Goal: Find specific page/section: Find specific page/section

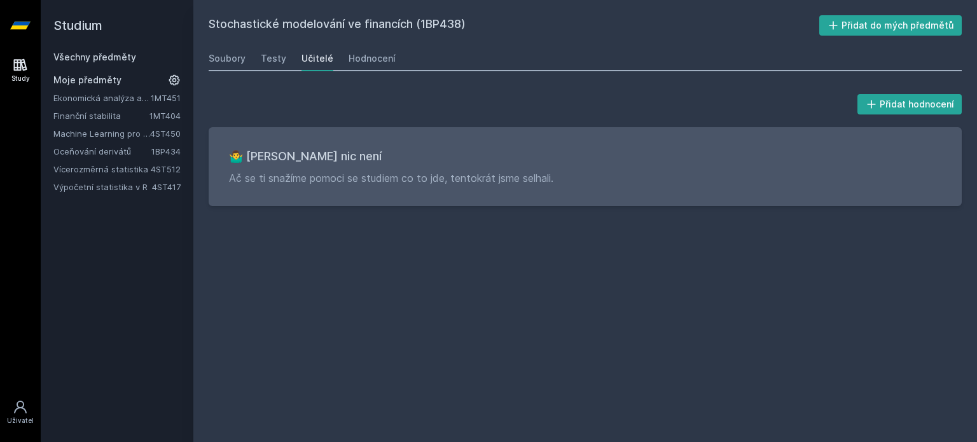
click at [112, 59] on link "Všechny předměty" at bounding box center [94, 57] width 83 height 11
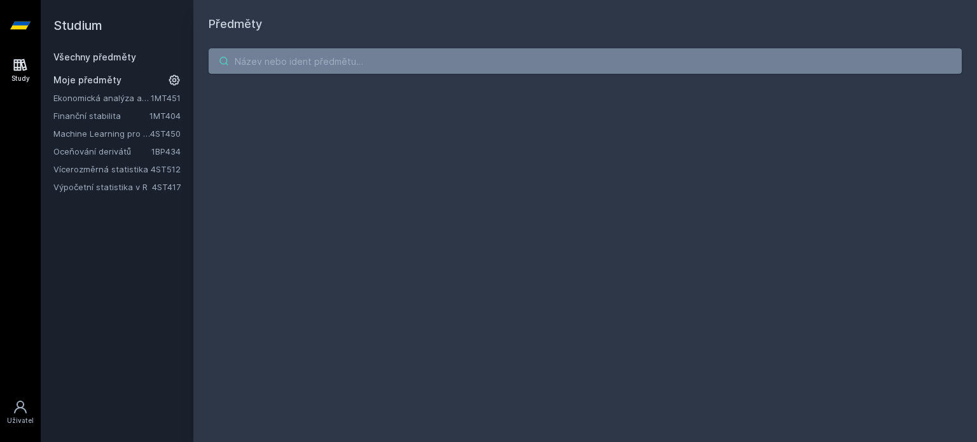
click at [254, 71] on input "search" at bounding box center [585, 60] width 753 height 25
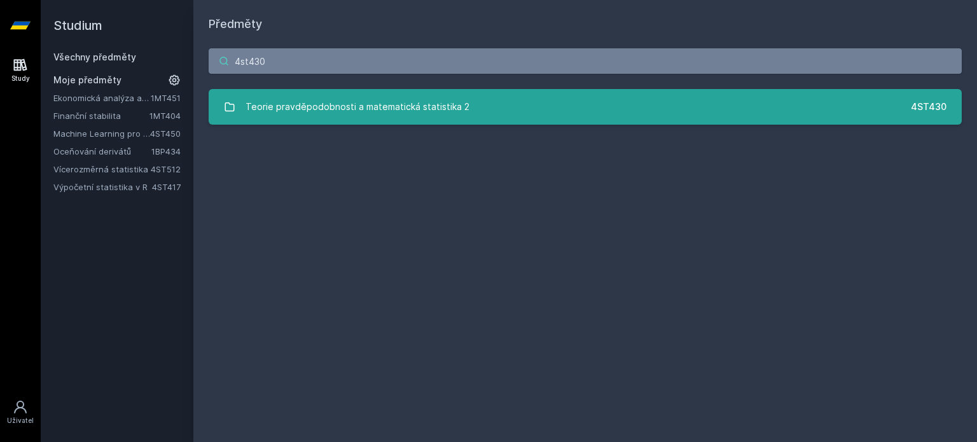
type input "4st430"
click at [318, 114] on div "Teorie pravděpodobnosti a matematická statistika 2" at bounding box center [358, 106] width 224 height 25
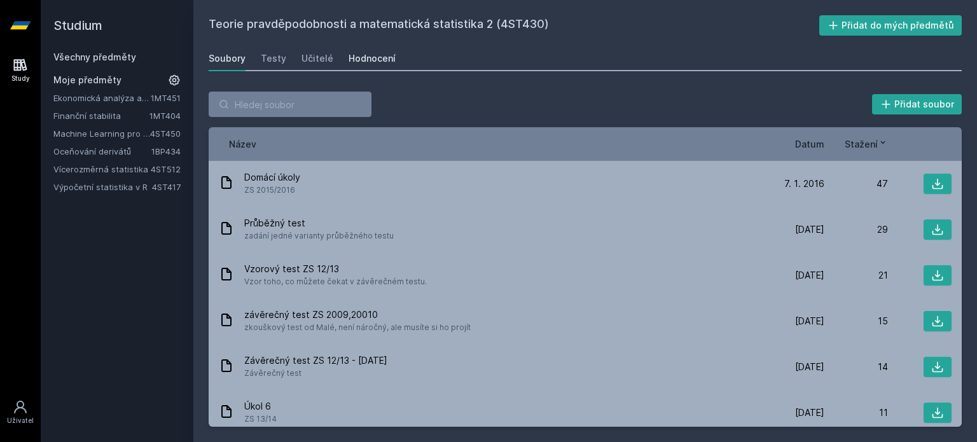
click at [362, 60] on div "Hodnocení" at bounding box center [372, 58] width 47 height 13
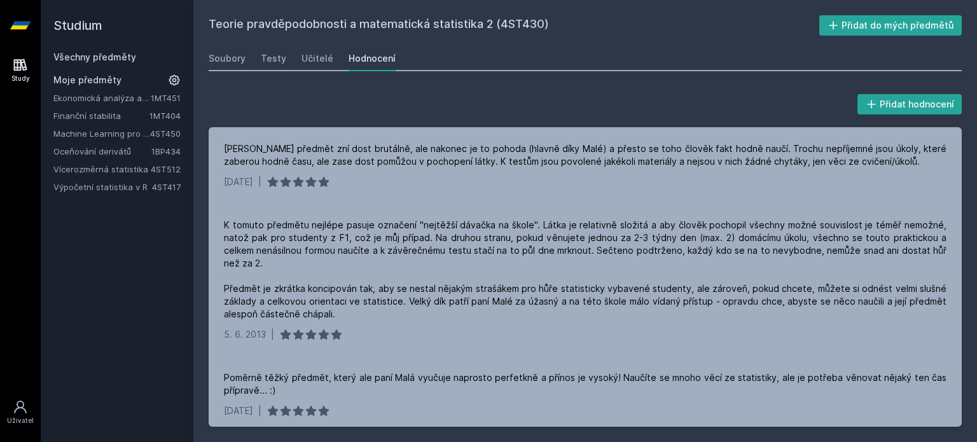
scroll to position [268, 0]
